Goal: Navigation & Orientation: Find specific page/section

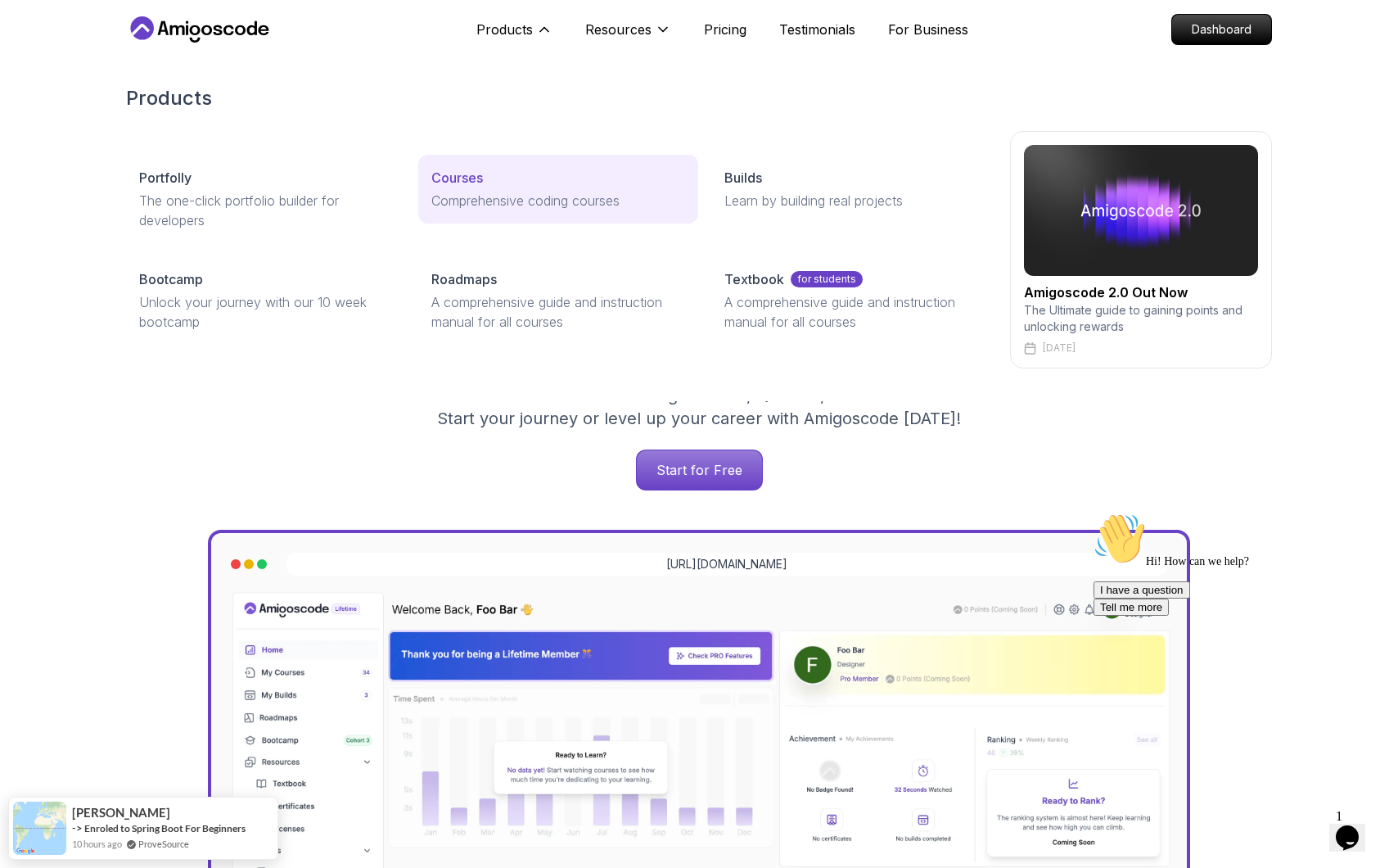
click at [506, 193] on p "Comprehensive coding courses" at bounding box center [558, 200] width 253 height 20
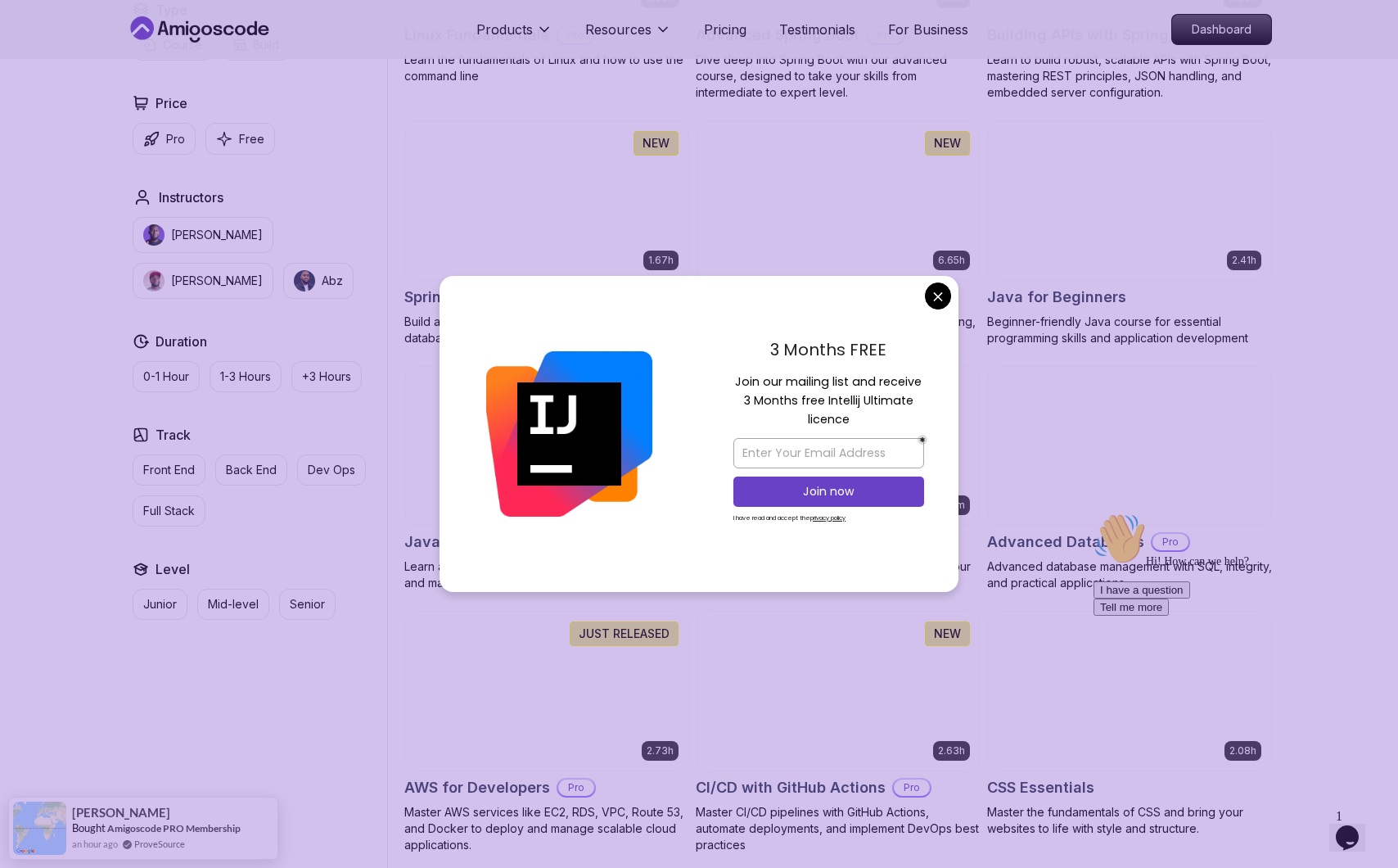
scroll to position [657, 0]
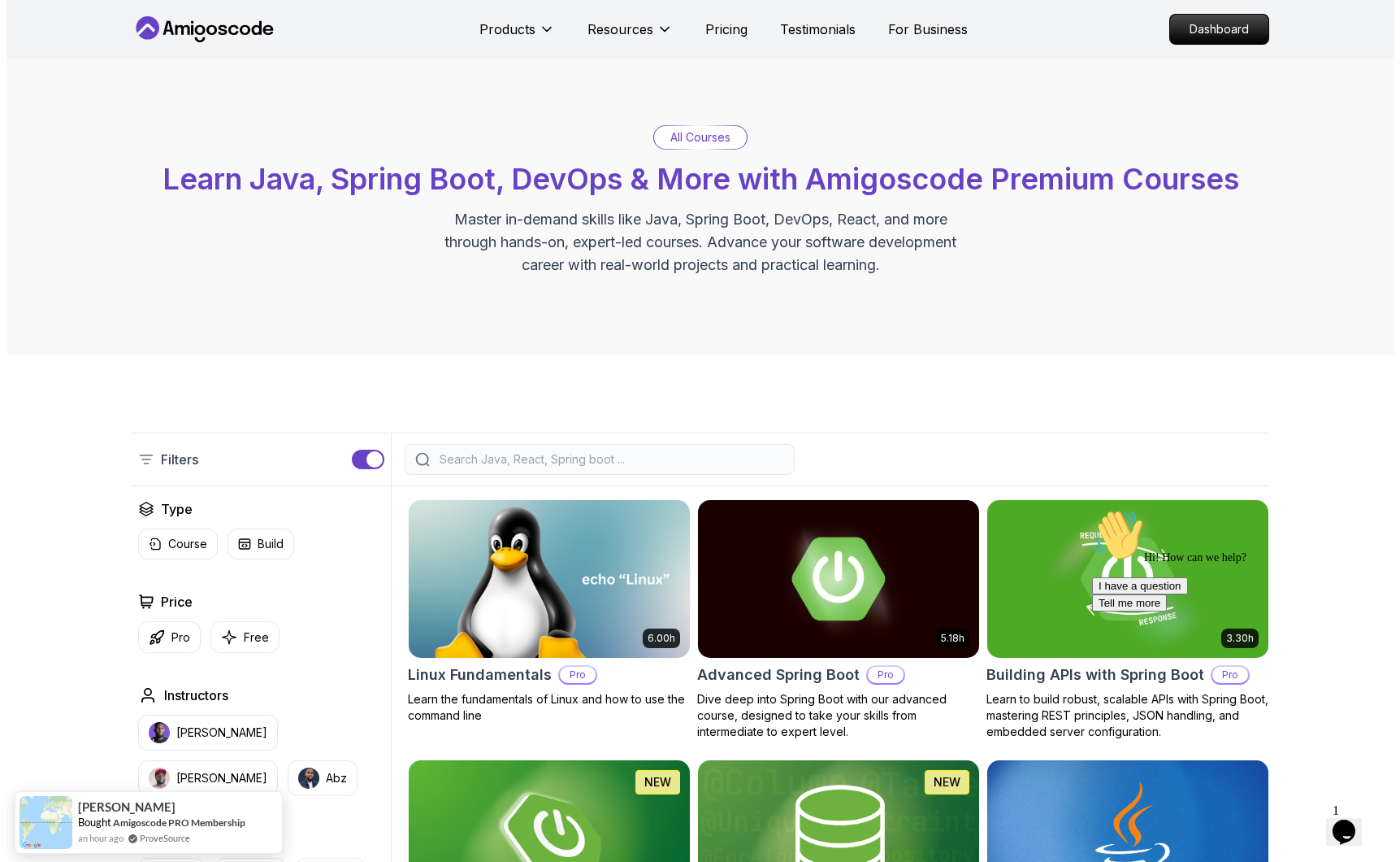
scroll to position [0, 0]
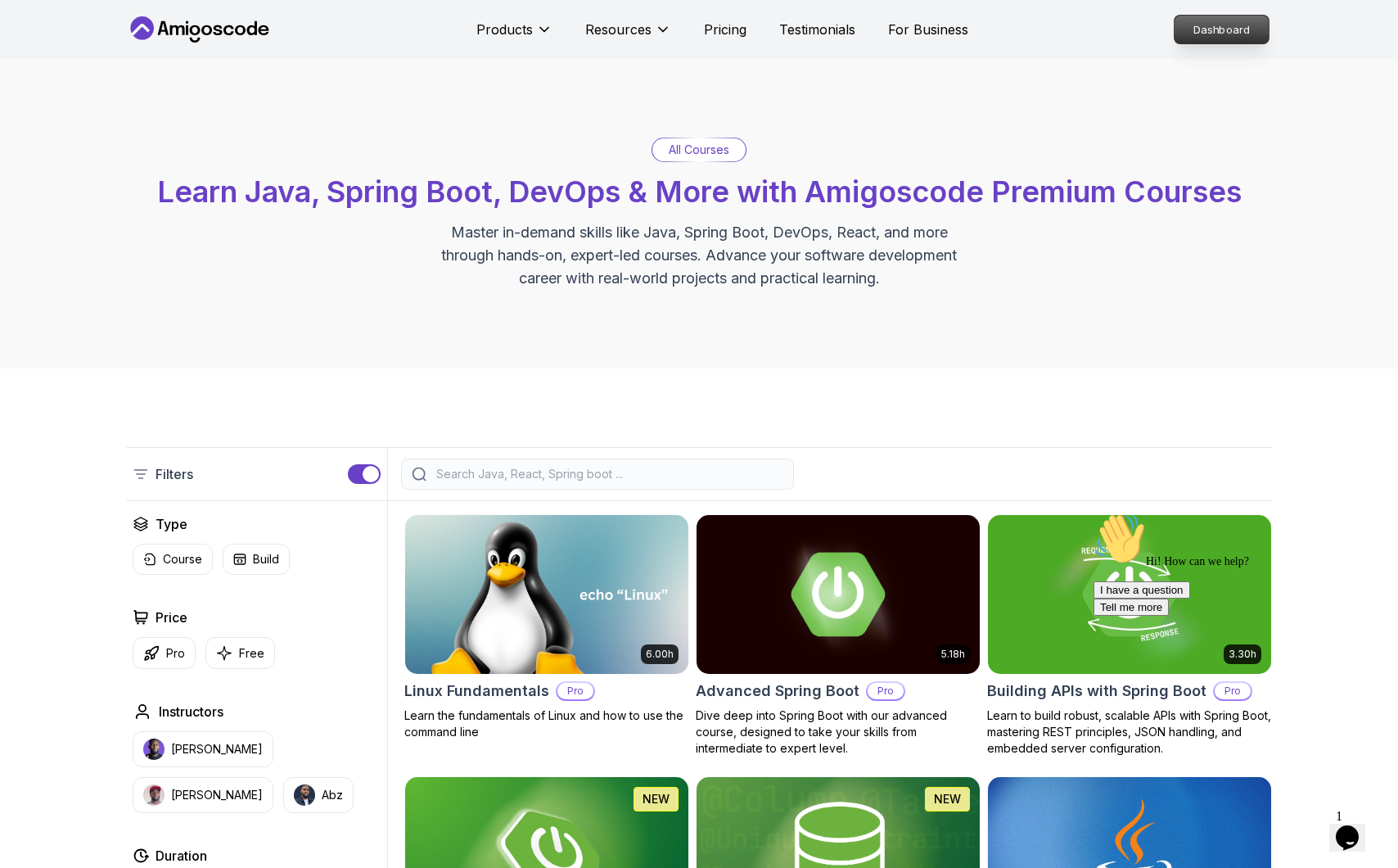
click at [1237, 24] on p "Dashboard" at bounding box center [1222, 28] width 94 height 27
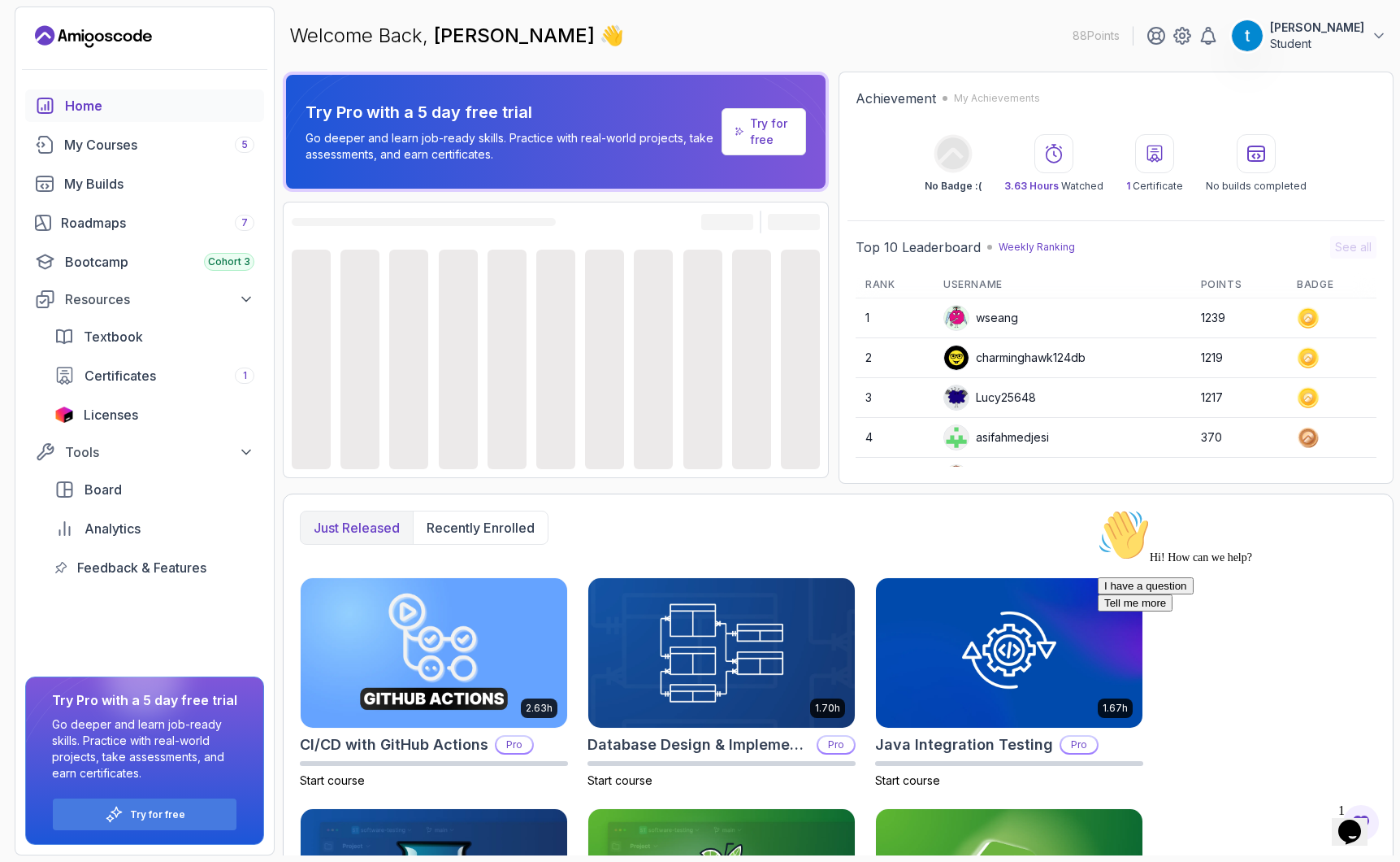
click at [1339, 44] on p "Student" at bounding box center [1317, 43] width 95 height 16
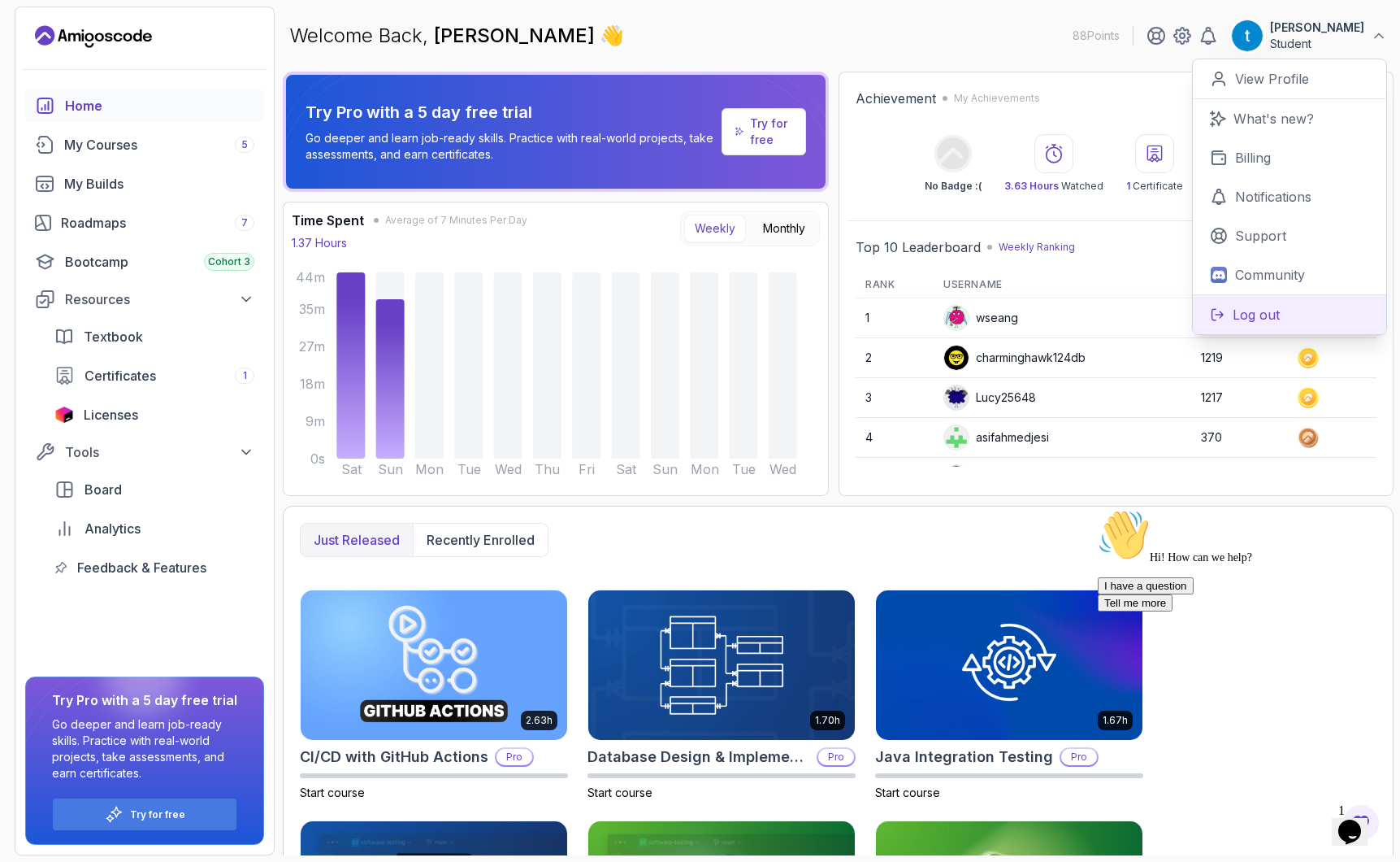
click at [1246, 316] on p "Log out" at bounding box center [1257, 314] width 47 height 20
